Goal: Task Accomplishment & Management: Use online tool/utility

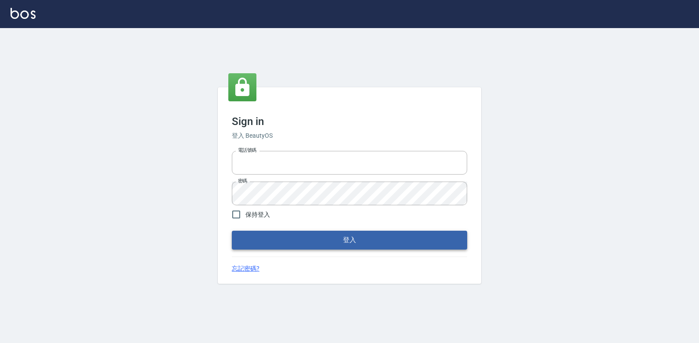
type input "047265856"
click at [362, 238] on button "登入" at bounding box center [349, 240] width 235 height 18
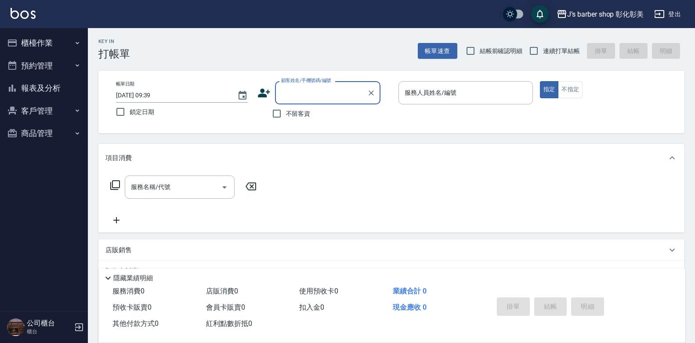
click at [48, 59] on button "預約管理" at bounding box center [44, 65] width 81 height 23
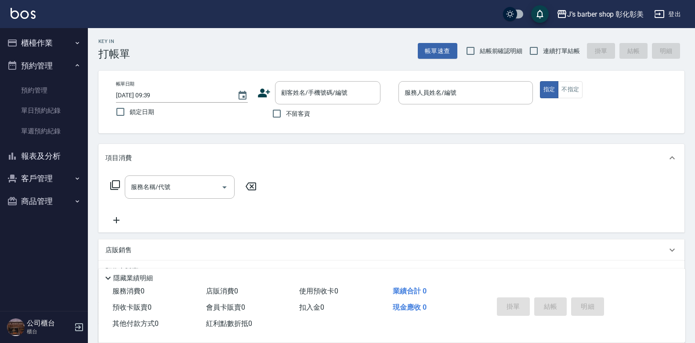
click at [43, 43] on button "櫃檯作業" at bounding box center [44, 43] width 81 height 23
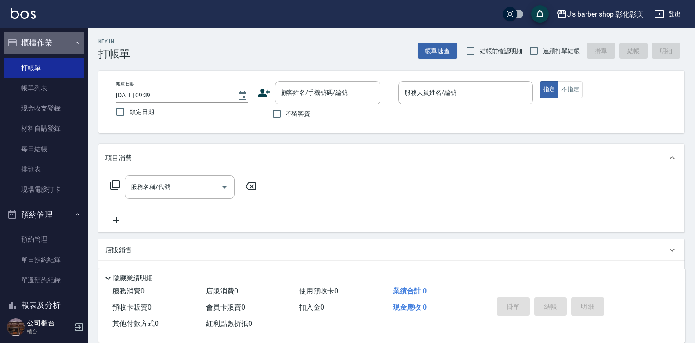
click at [43, 43] on button "櫃檯作業" at bounding box center [44, 43] width 81 height 23
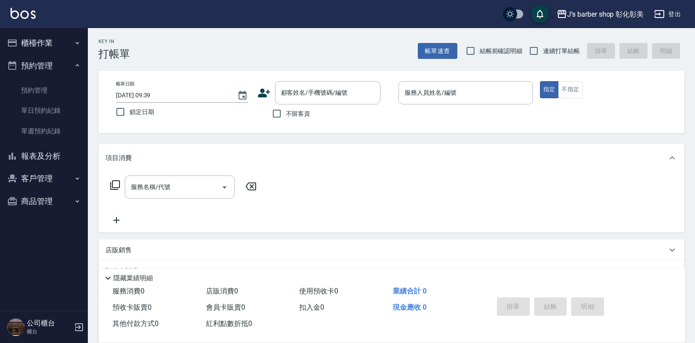
click at [23, 47] on button "櫃檯作業" at bounding box center [44, 43] width 81 height 23
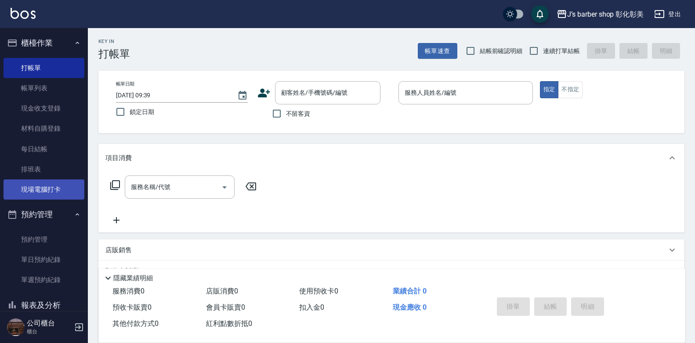
click at [32, 193] on link "現場電腦打卡" at bounding box center [44, 190] width 81 height 20
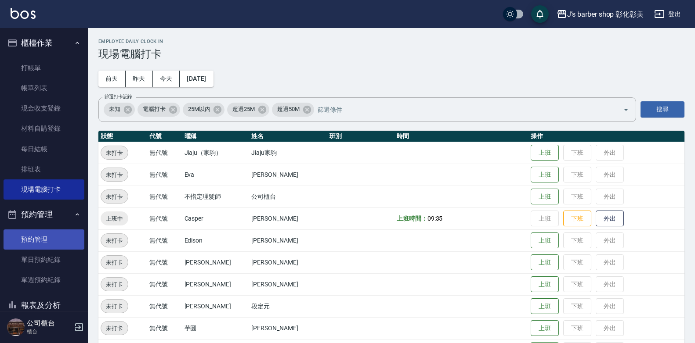
click at [40, 240] on link "預約管理" at bounding box center [44, 240] width 81 height 20
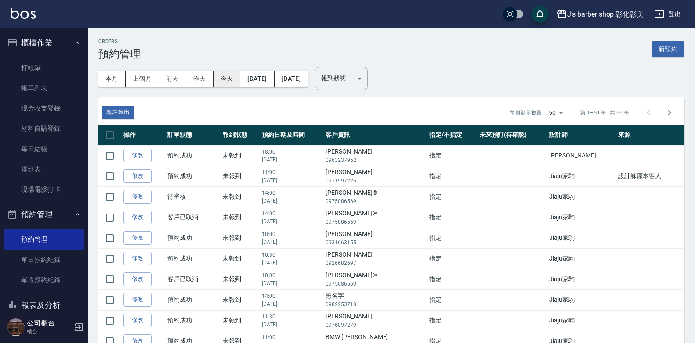
click at [234, 76] on button "今天" at bounding box center [226, 79] width 27 height 16
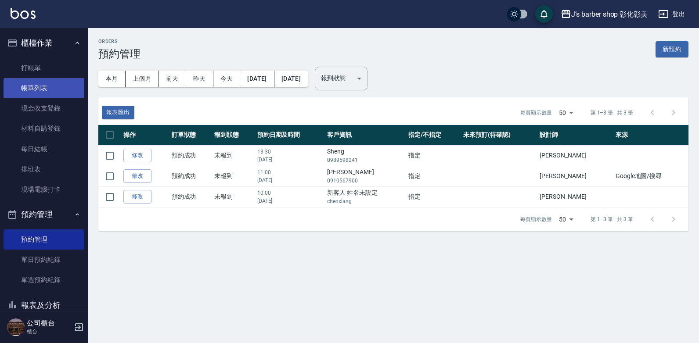
click at [68, 90] on link "帳單列表" at bounding box center [44, 88] width 81 height 20
